Goal: Transaction & Acquisition: Purchase product/service

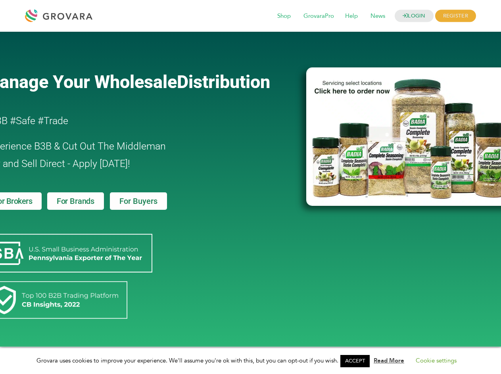
click at [357, 361] on link "ACCEPT" at bounding box center [354, 361] width 29 height 12
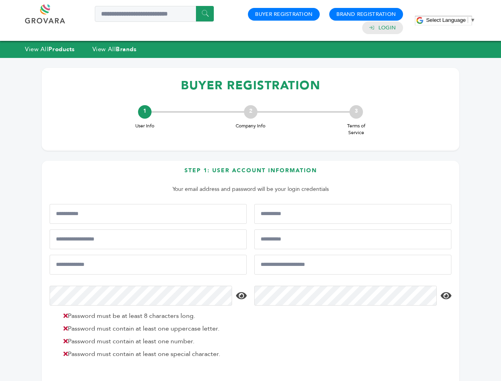
click at [450, 20] on span "Select Language" at bounding box center [446, 20] width 40 height 6
click at [109, 380] on html "****** 0 0 Buyer Registration Brand Registration Login Select Language ​ ▼ Menu…" at bounding box center [250, 190] width 501 height 381
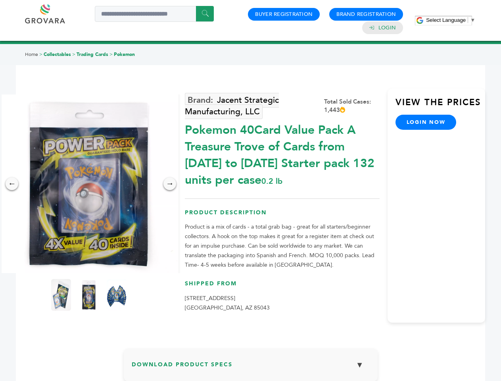
click at [450, 20] on span "Select Language" at bounding box center [446, 20] width 40 height 6
click at [89, 184] on img at bounding box center [89, 183] width 178 height 178
click at [450, 20] on span "Select Language" at bounding box center [446, 20] width 40 height 6
click at [89, 184] on img at bounding box center [89, 183] width 178 height 178
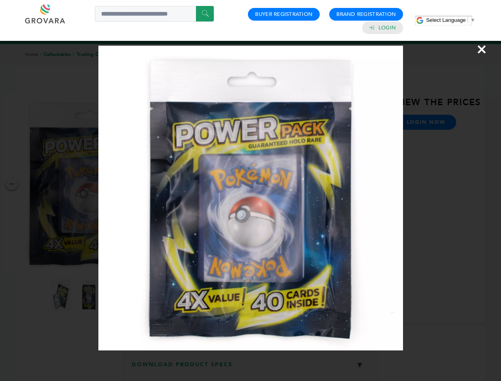
click at [12, 184] on div "×" at bounding box center [250, 190] width 501 height 381
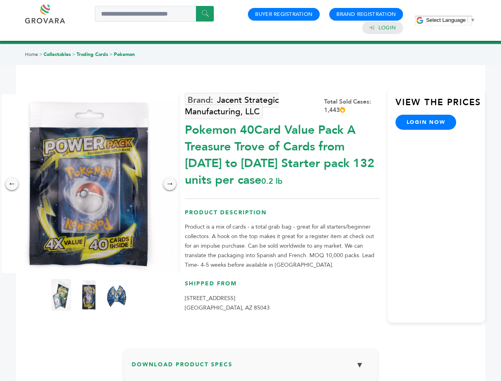
click at [170, 184] on div "→" at bounding box center [169, 183] width 13 height 13
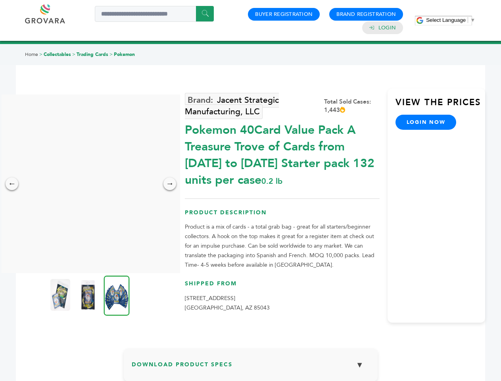
click at [61, 295] on img at bounding box center [60, 295] width 20 height 32
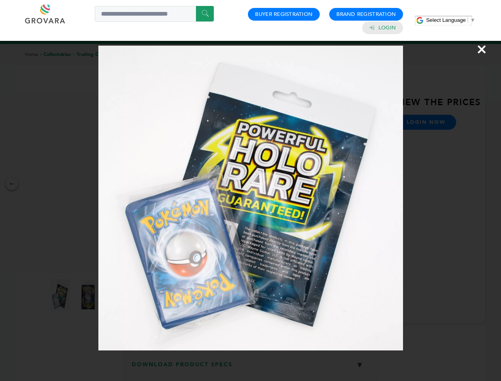
click at [89, 295] on div "×" at bounding box center [250, 190] width 501 height 381
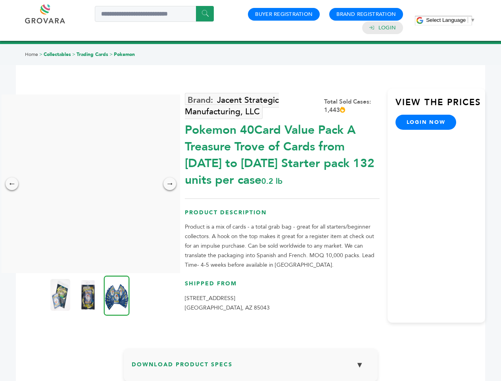
click at [117, 295] on img at bounding box center [117, 295] width 26 height 40
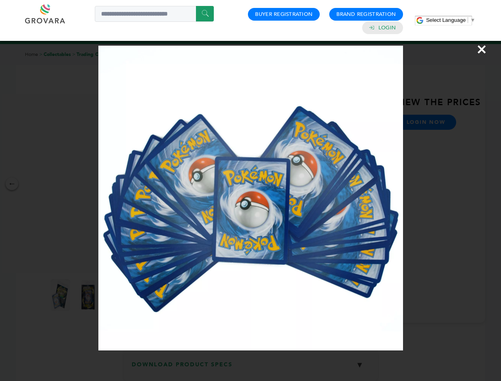
click at [251, 368] on div "×" at bounding box center [250, 190] width 501 height 381
